Goal: Navigation & Orientation: Find specific page/section

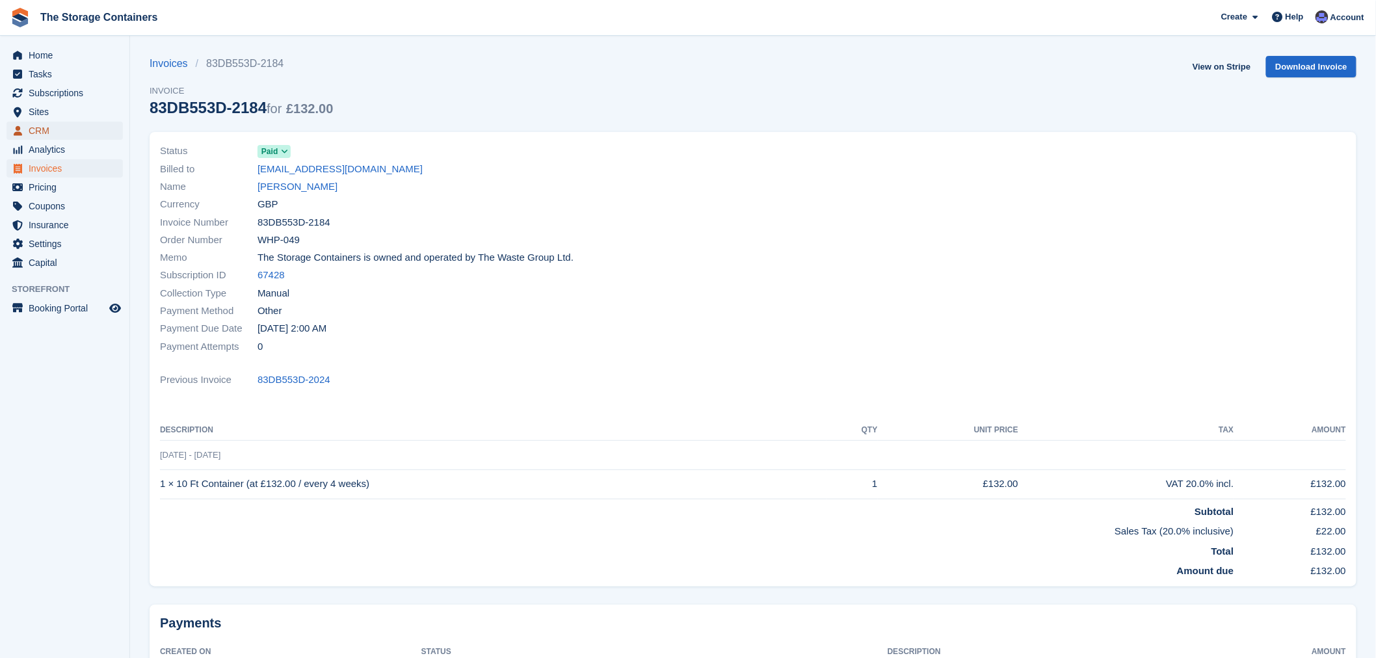
click at [34, 137] on span "CRM" at bounding box center [68, 131] width 78 height 18
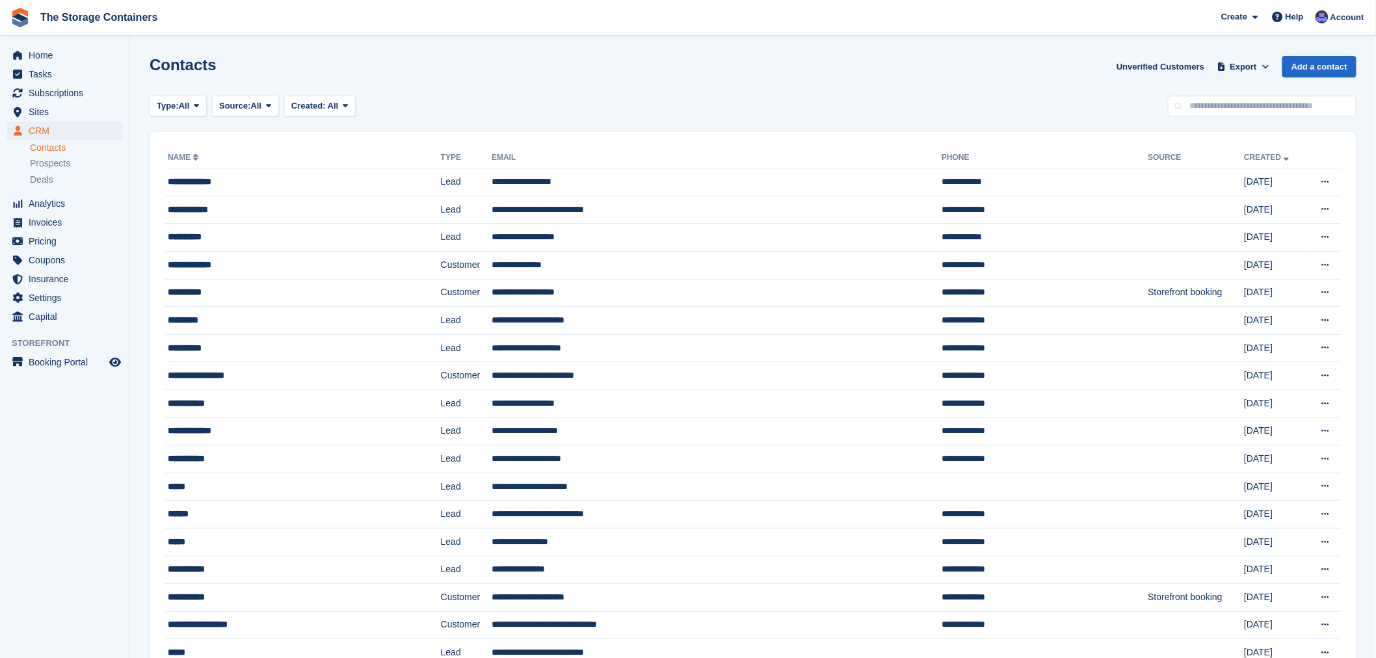
click at [57, 55] on span "Home" at bounding box center [68, 55] width 78 height 18
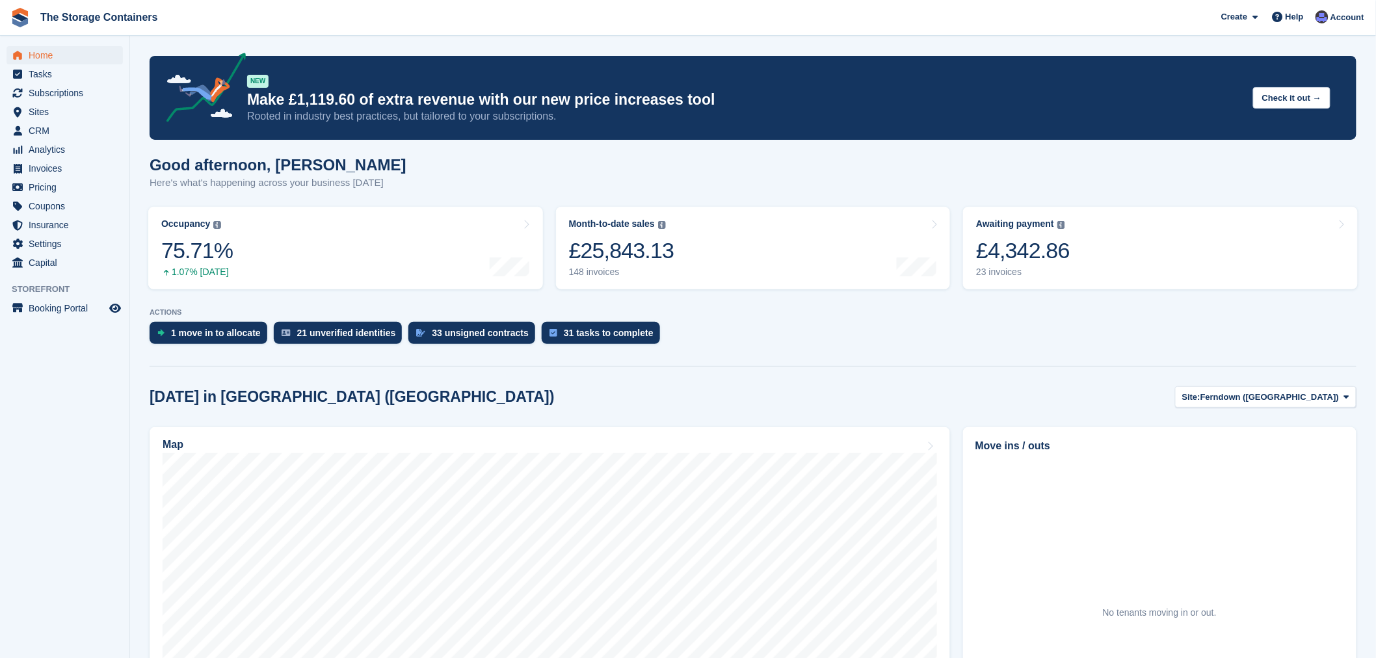
click at [810, 354] on section "NEW Make £1,119.60 of extra revenue with our new price increases tool Rooted in…" at bounding box center [753, 497] width 1246 height 995
click at [699, 404] on div "Today in Ferndown (Longham) Site: Ferndown (Longham) Ferndown (Longham) Ringwoo…" at bounding box center [753, 396] width 1207 height 21
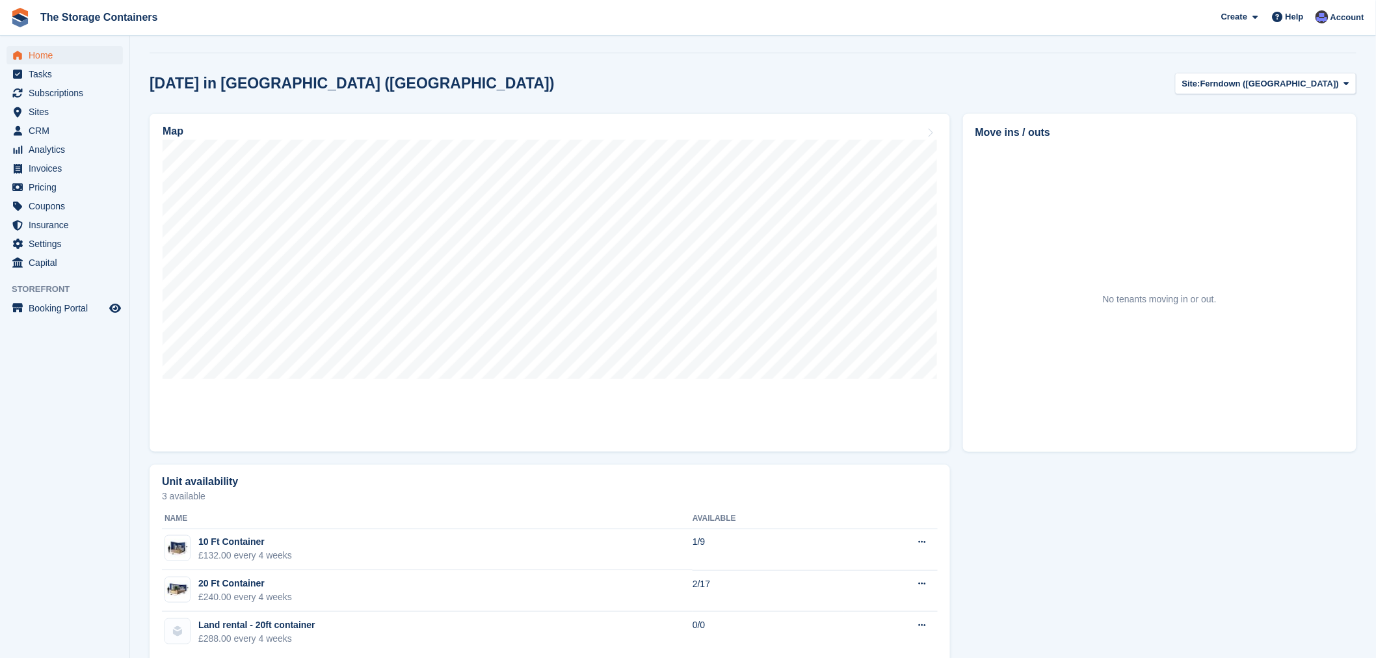
scroll to position [337, 0]
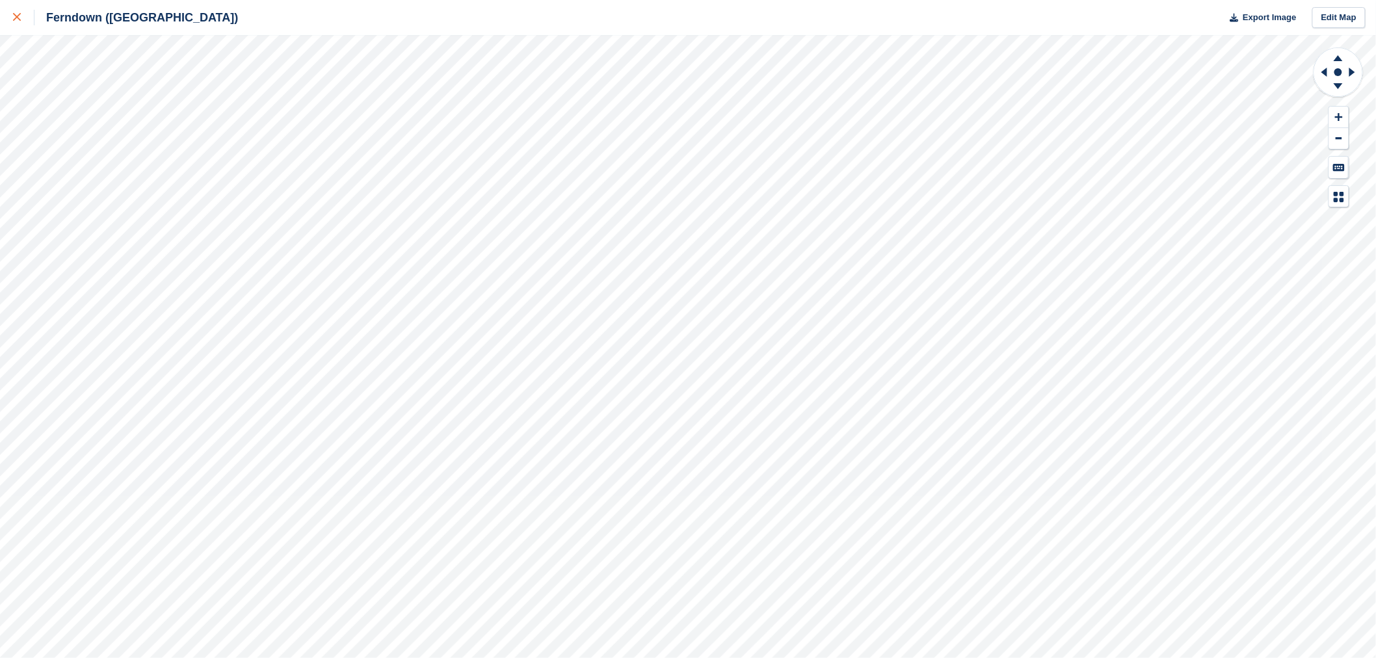
click at [17, 22] on div at bounding box center [23, 18] width 21 height 16
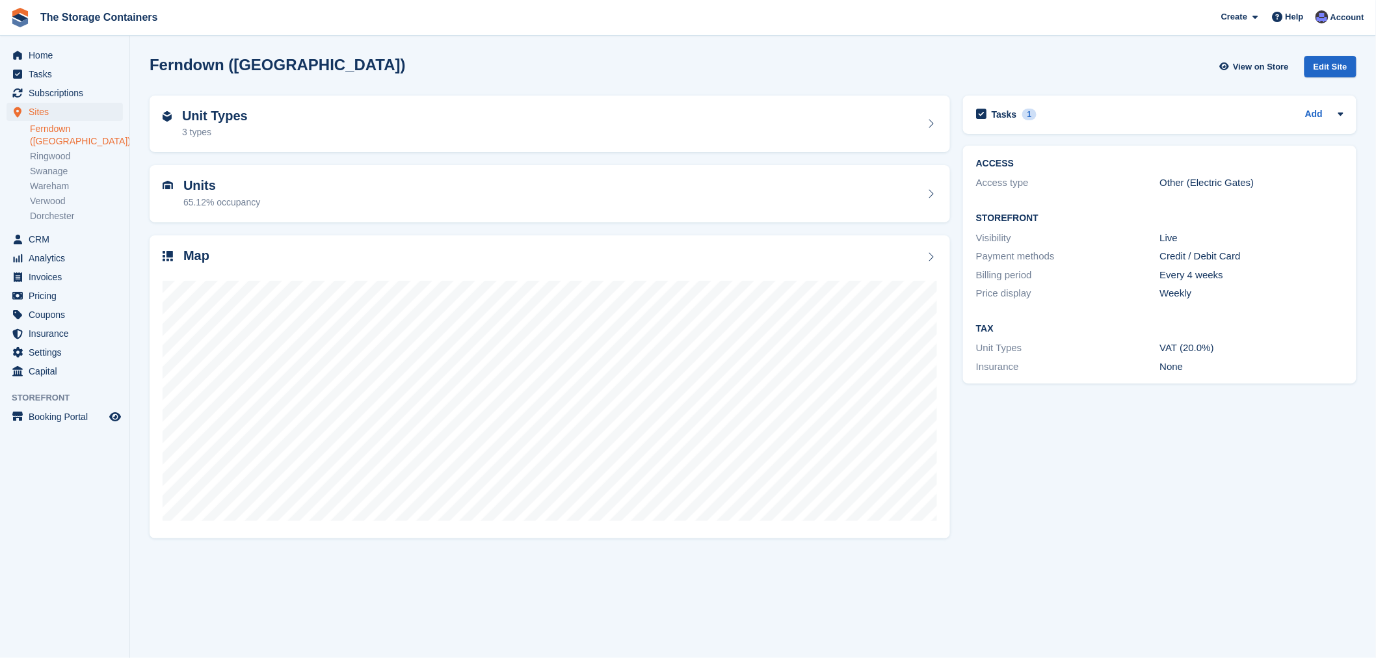
click at [1199, 498] on div "Tasks 1 Add hire due to end [DATE] [DATE] ACCESS Access type Other (Electric Ga…" at bounding box center [1159, 316] width 406 height 454
